Goal: Information Seeking & Learning: Understand process/instructions

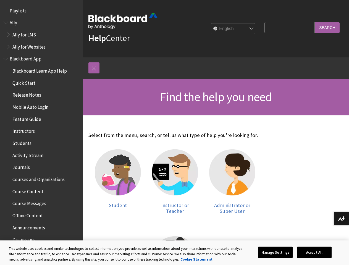
click at [174, 133] on p "Select from the menu, search, or tell us what type of help you're looking for." at bounding box center [174, 135] width 173 height 7
click at [94, 68] on link at bounding box center [93, 67] width 11 height 11
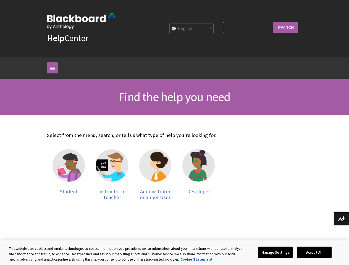
click at [39, 11] on div "Help Center English عربية Català Cymraeg Deutsch Español Suomi Français עברית I…" at bounding box center [174, 58] width 349 height 116
click at [41, 35] on div "Help Center English عربية Català Cymraeg Deutsch Español Suomi Français עברית I…" at bounding box center [174, 29] width 266 height 58
click at [41, 160] on div "Select from the menu, search, or tell us what type of help you're looking for. …" at bounding box center [133, 172] width 184 height 113
click at [341, 219] on button "Download alternative formats ..." at bounding box center [341, 218] width 15 height 13
click at [293, 253] on button "Manage Settings" at bounding box center [275, 253] width 35 height 12
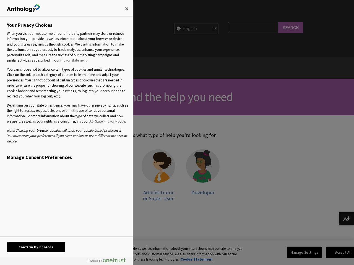
click at [335, 253] on div at bounding box center [177, 132] width 354 height 265
